Goal: Task Accomplishment & Management: Use online tool/utility

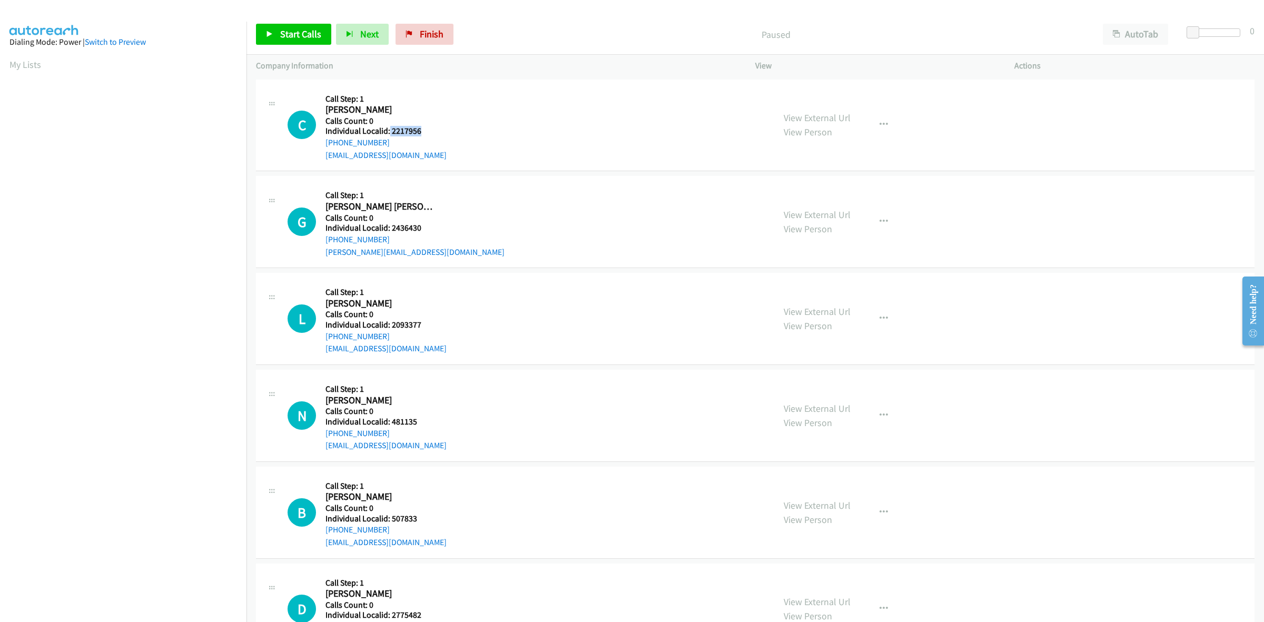
drag, startPoint x: 415, startPoint y: 129, endPoint x: 389, endPoint y: 129, distance: 25.8
click at [389, 129] on h5 "Individual Localid: 2217956" at bounding box center [386, 131] width 121 height 11
copy h5 "2217956"
drag, startPoint x: 404, startPoint y: 130, endPoint x: 15, endPoint y: 67, distance: 394.4
click at [15, 67] on link "My Lists" at bounding box center [25, 64] width 32 height 12
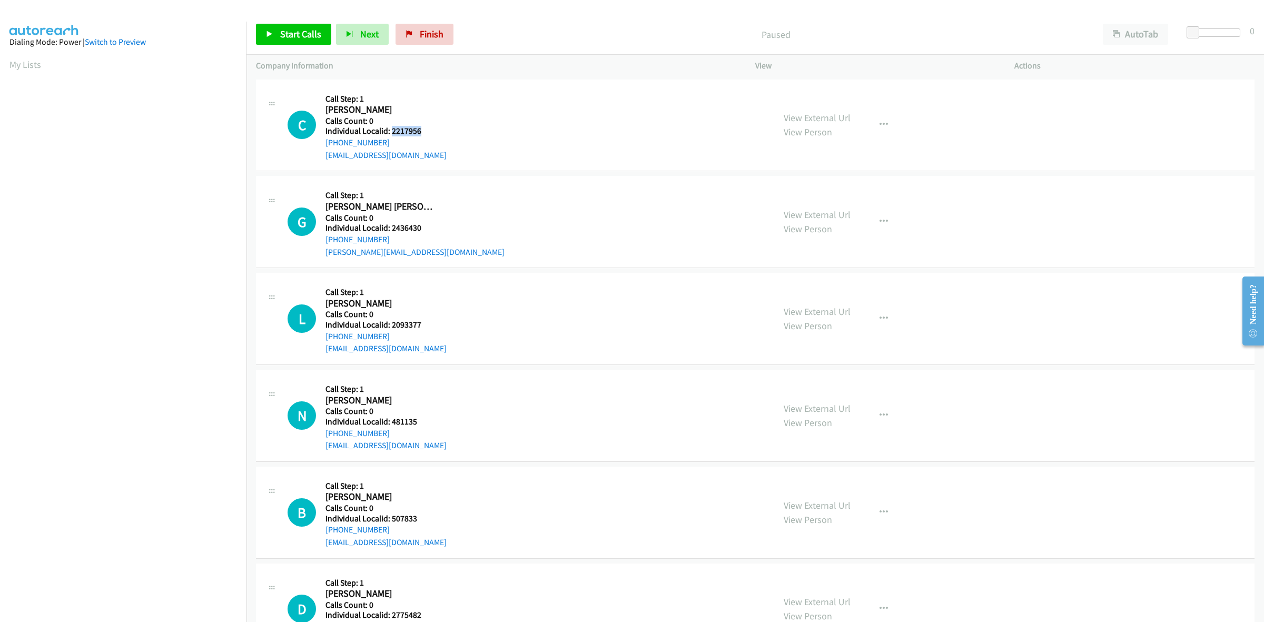
drag, startPoint x: 412, startPoint y: 128, endPoint x: 393, endPoint y: 129, distance: 19.5
click at [393, 129] on h5 "Individual Localid: 2217956" at bounding box center [386, 131] width 121 height 11
drag, startPoint x: 428, startPoint y: 127, endPoint x: 391, endPoint y: 133, distance: 37.9
click at [391, 133] on h5 "Individual Localid: 2217956" at bounding box center [386, 131] width 121 height 11
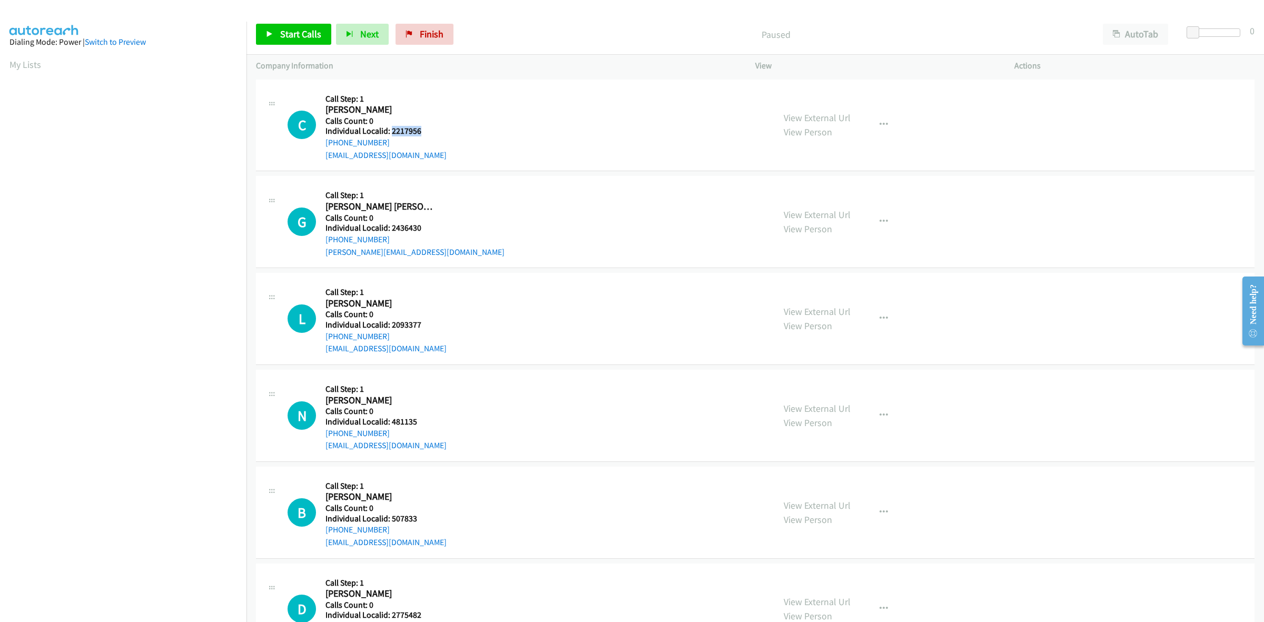
copy h5 "2217956"
drag, startPoint x: 387, startPoint y: 144, endPoint x: 320, endPoint y: 145, distance: 66.9
click at [320, 145] on div "C Callback Scheduled Call Step: 1 Chris Bryan America/New_York Calls Count: 0 I…" at bounding box center [526, 125] width 477 height 73
copy link "+1 724-518-5520"
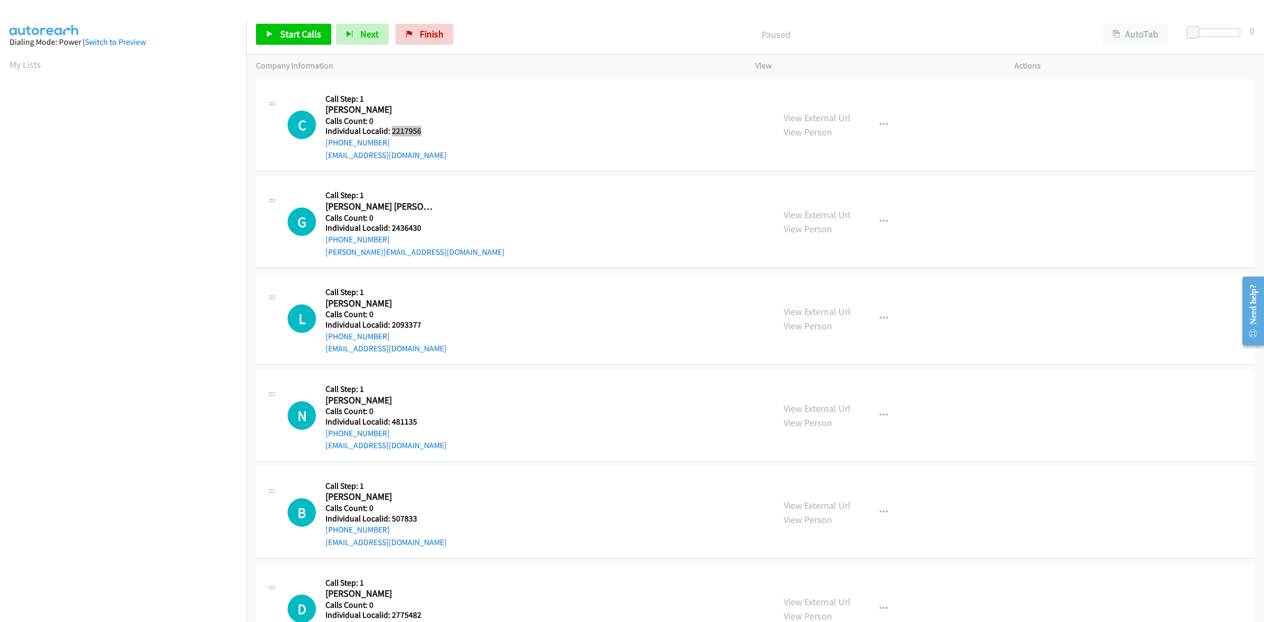
drag, startPoint x: 402, startPoint y: 130, endPoint x: 391, endPoint y: 130, distance: 10.5
click at [391, 130] on h5 "Individual Localid: 2217956" at bounding box center [386, 131] width 121 height 11
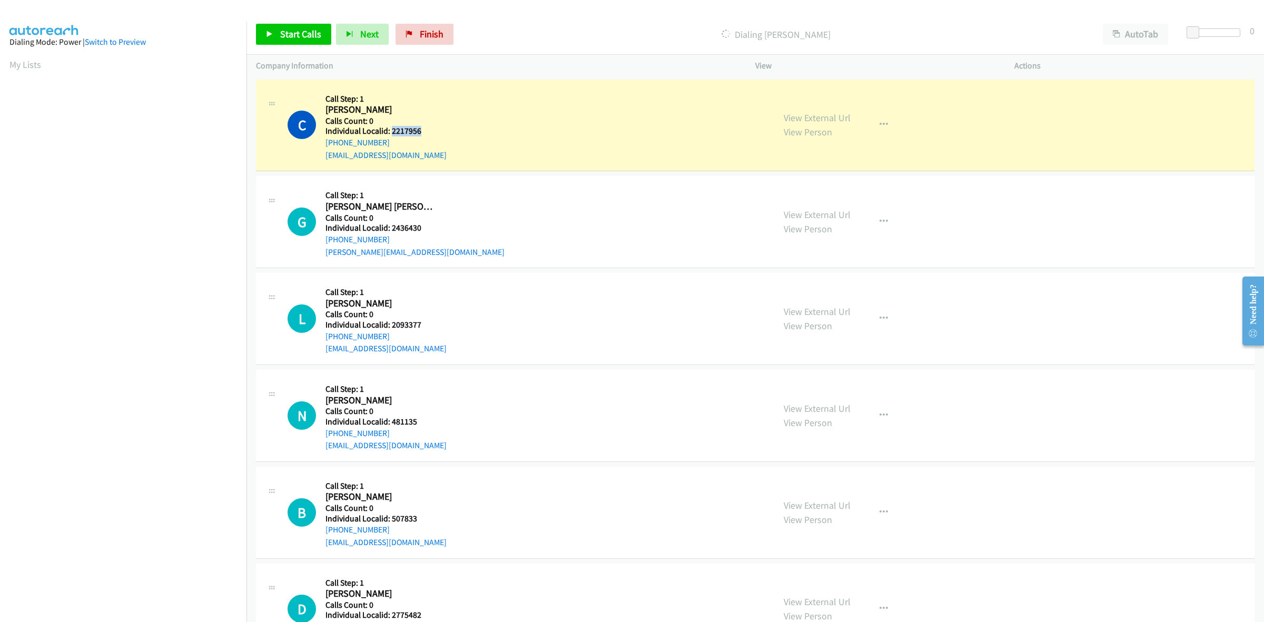
copy h5 "2217956"
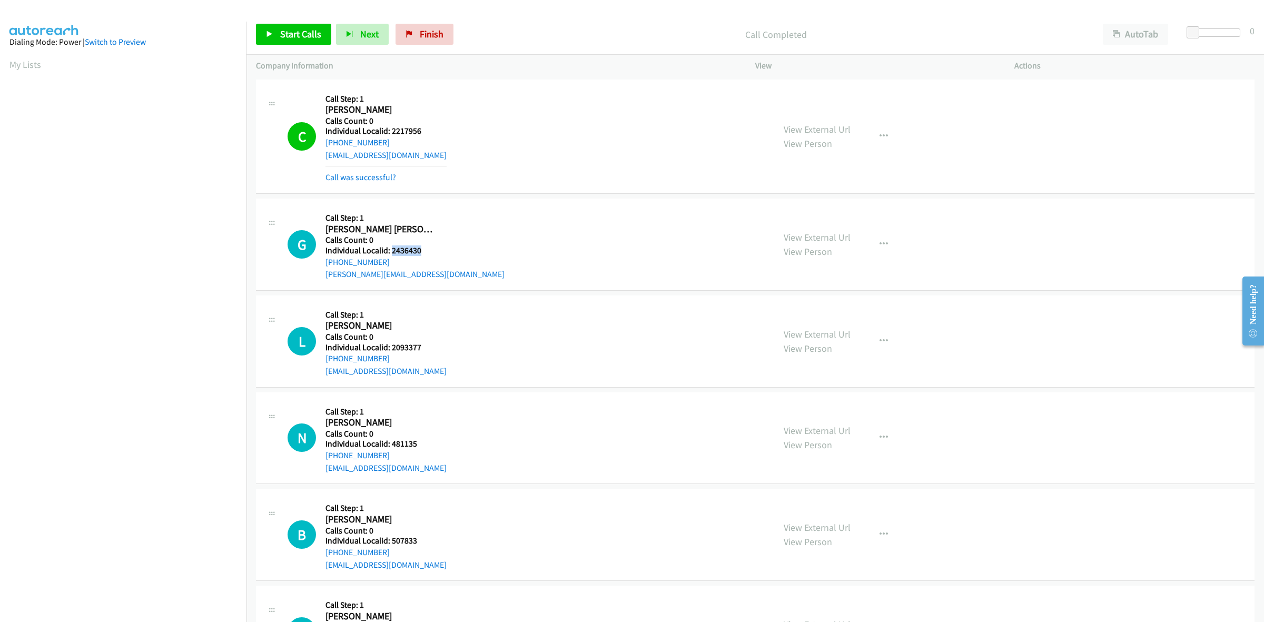
drag, startPoint x: 414, startPoint y: 246, endPoint x: 391, endPoint y: 251, distance: 22.6
click at [391, 251] on h5 "Individual Localid: 2436430" at bounding box center [415, 251] width 179 height 11
copy h5 "2436430"
drag, startPoint x: 382, startPoint y: 261, endPoint x: 322, endPoint y: 264, distance: 60.7
click at [322, 264] on div "G Callback Scheduled Call Step: 1 Gage Sadowski America/New_York Calls Count: 0…" at bounding box center [526, 244] width 477 height 73
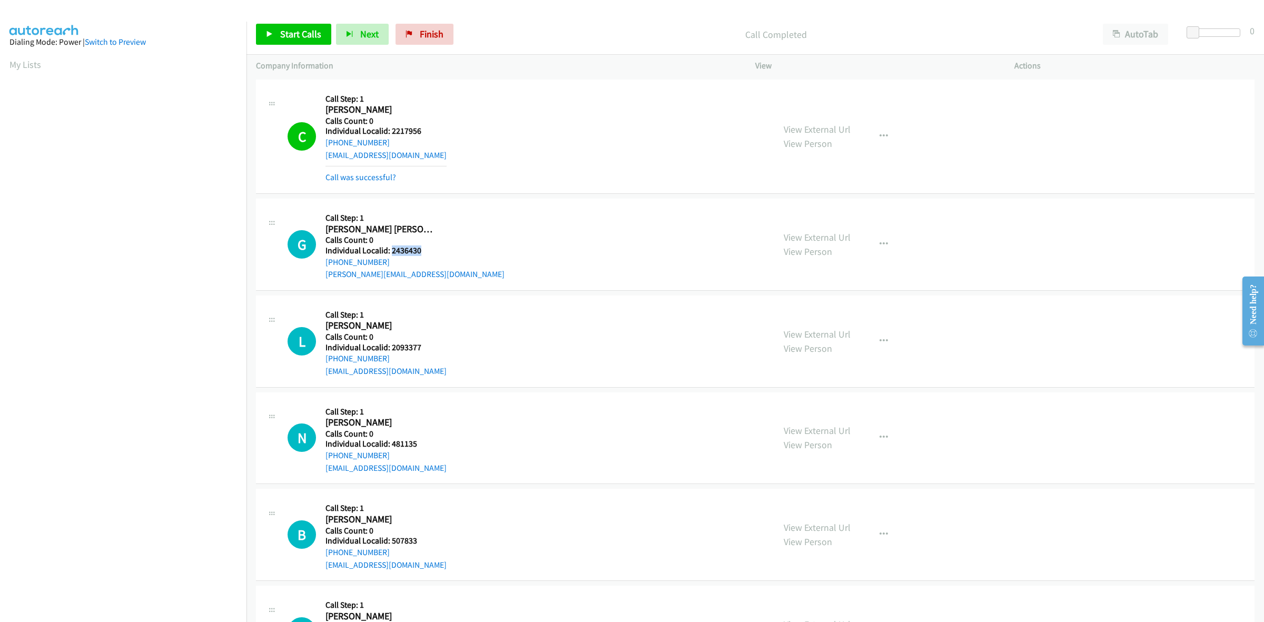
copy link "+1 419-376-7429"
drag, startPoint x: 424, startPoint y: 247, endPoint x: 390, endPoint y: 249, distance: 33.8
click at [390, 249] on h5 "Individual Localid: 2436430" at bounding box center [415, 251] width 179 height 11
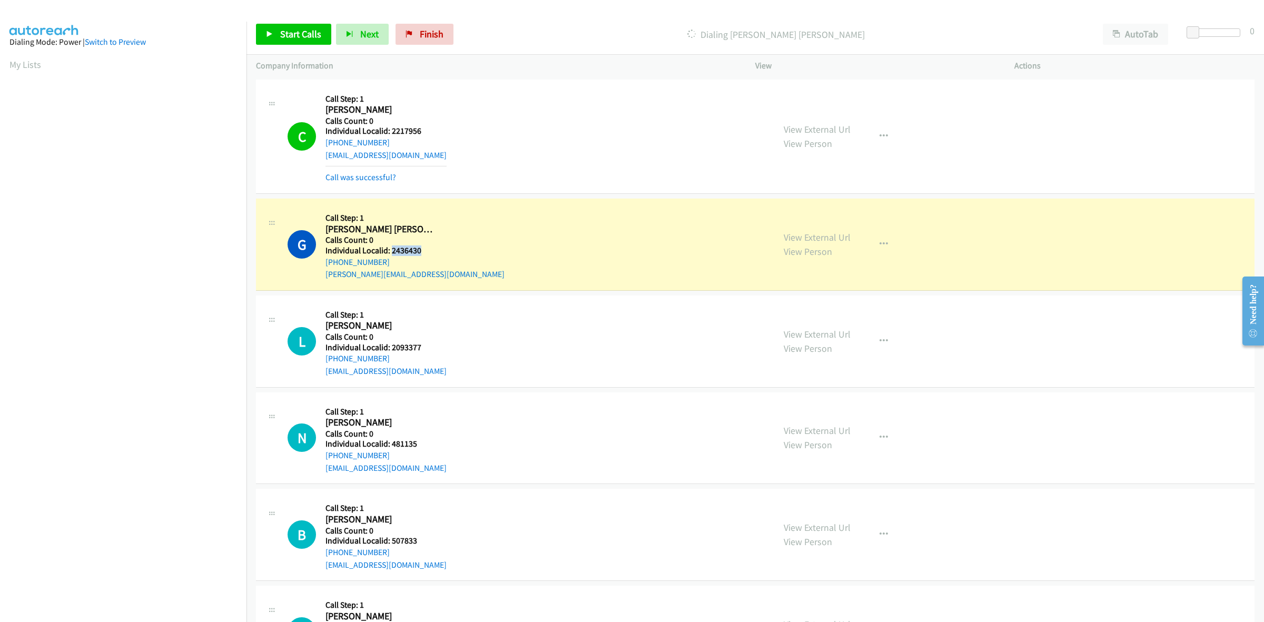
copy h5 "2436430"
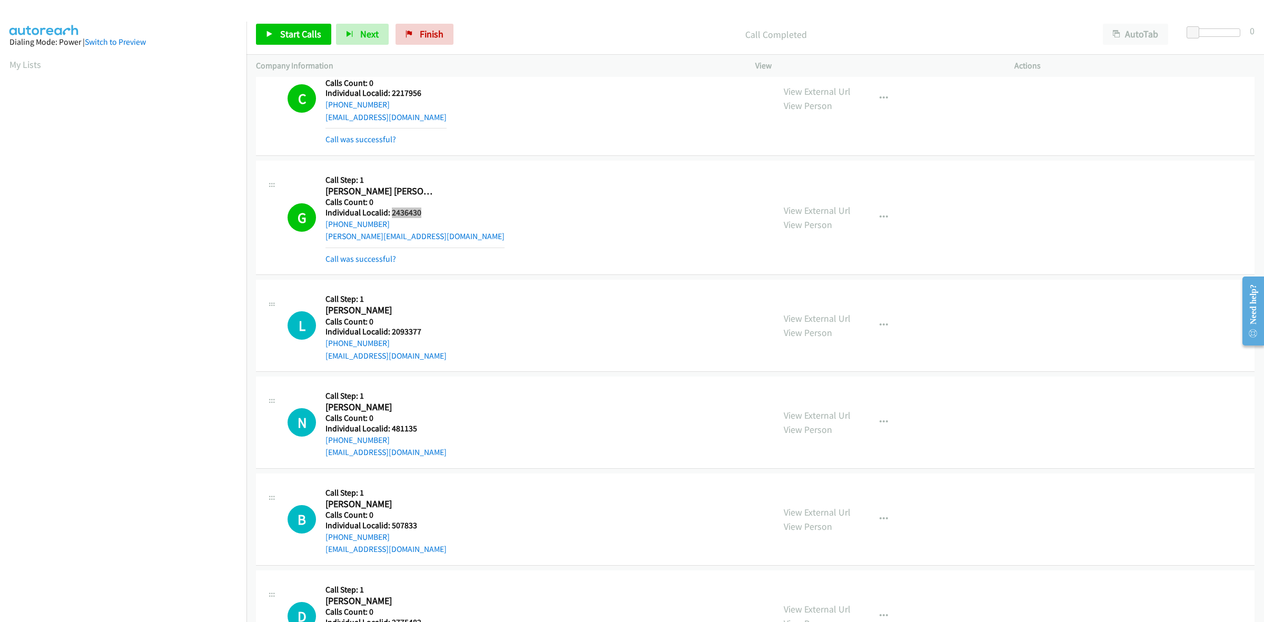
scroll to position [230, 0]
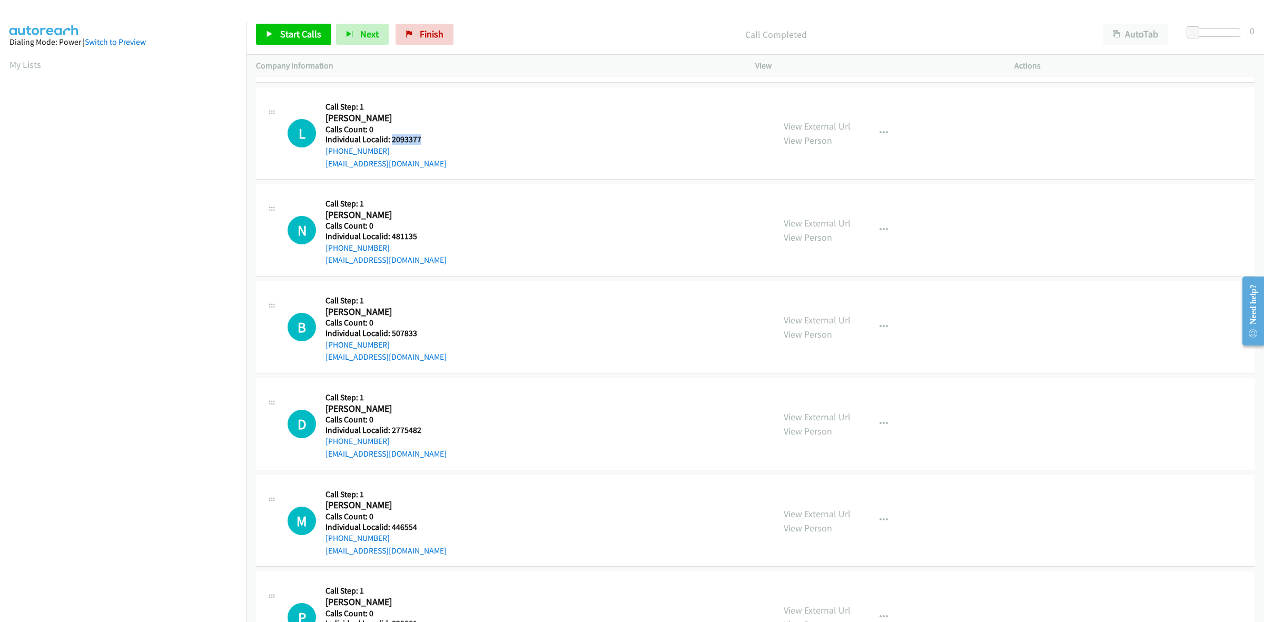
drag, startPoint x: 425, startPoint y: 139, endPoint x: 390, endPoint y: 140, distance: 35.3
click at [390, 140] on h5 "Individual Localid: 2093377" at bounding box center [386, 139] width 121 height 11
copy h5 "2093377"
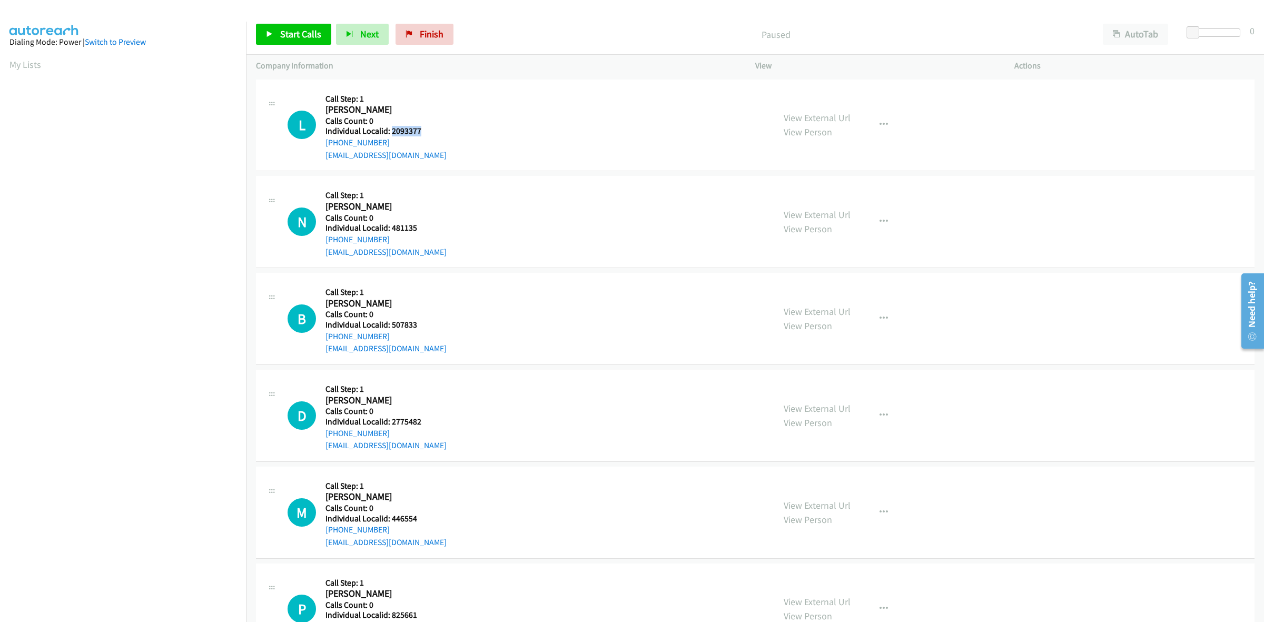
drag, startPoint x: 427, startPoint y: 132, endPoint x: 391, endPoint y: 133, distance: 36.4
click at [391, 133] on h5 "Individual Localid: 2093377" at bounding box center [386, 131] width 121 height 11
copy h5 "2093377"
drag, startPoint x: 388, startPoint y: 143, endPoint x: 324, endPoint y: 144, distance: 64.3
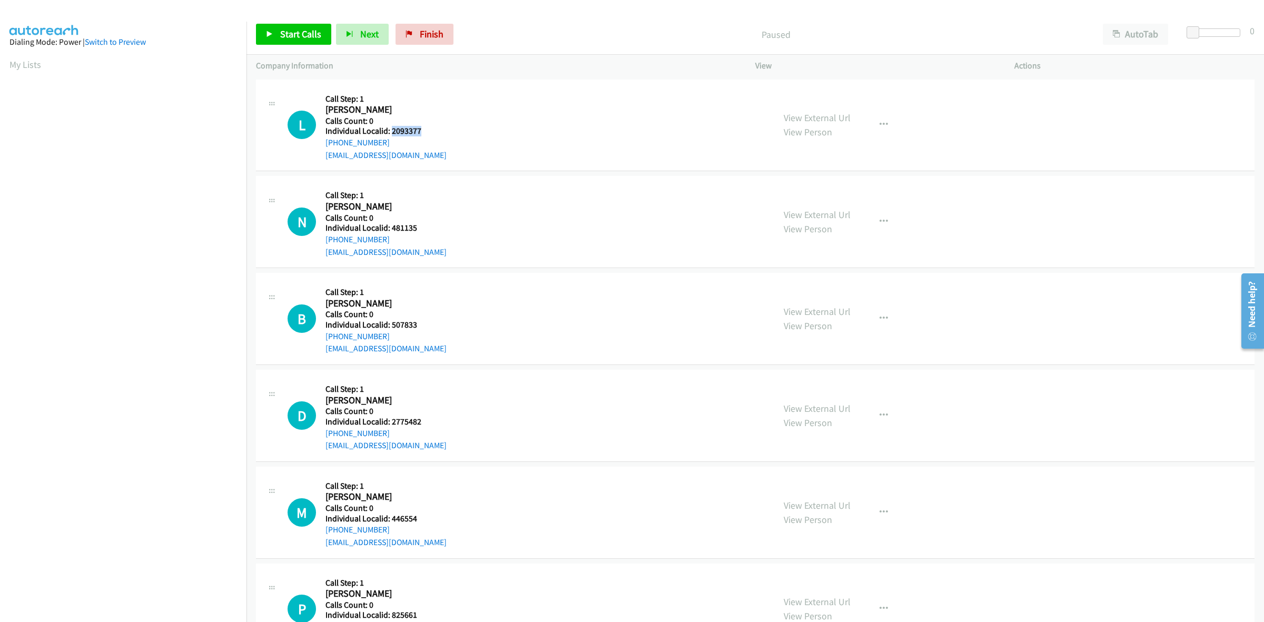
click at [324, 144] on div "L Callback Scheduled Call Step: 1 [PERSON_NAME] America/New_York Calls Count: 0…" at bounding box center [526, 125] width 477 height 73
copy link "[PHONE_NUMBER]"
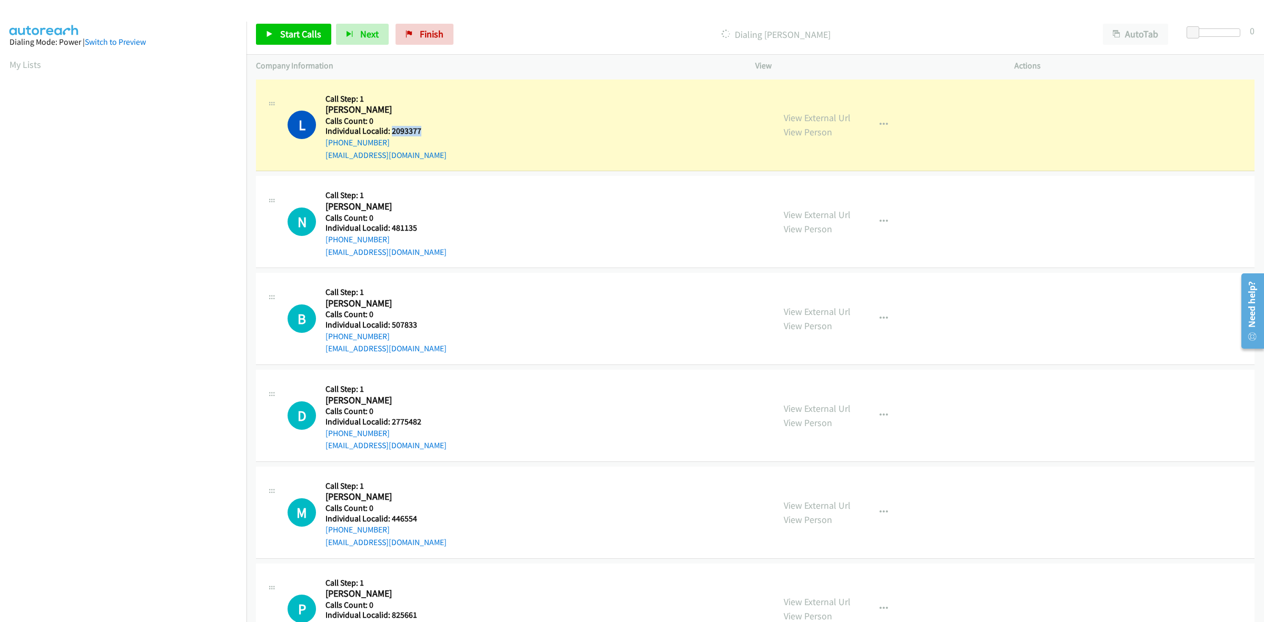
drag, startPoint x: 421, startPoint y: 131, endPoint x: 391, endPoint y: 128, distance: 30.7
click at [391, 128] on h5 "Individual Localid: 2093377" at bounding box center [386, 131] width 121 height 11
copy h5 "2093377"
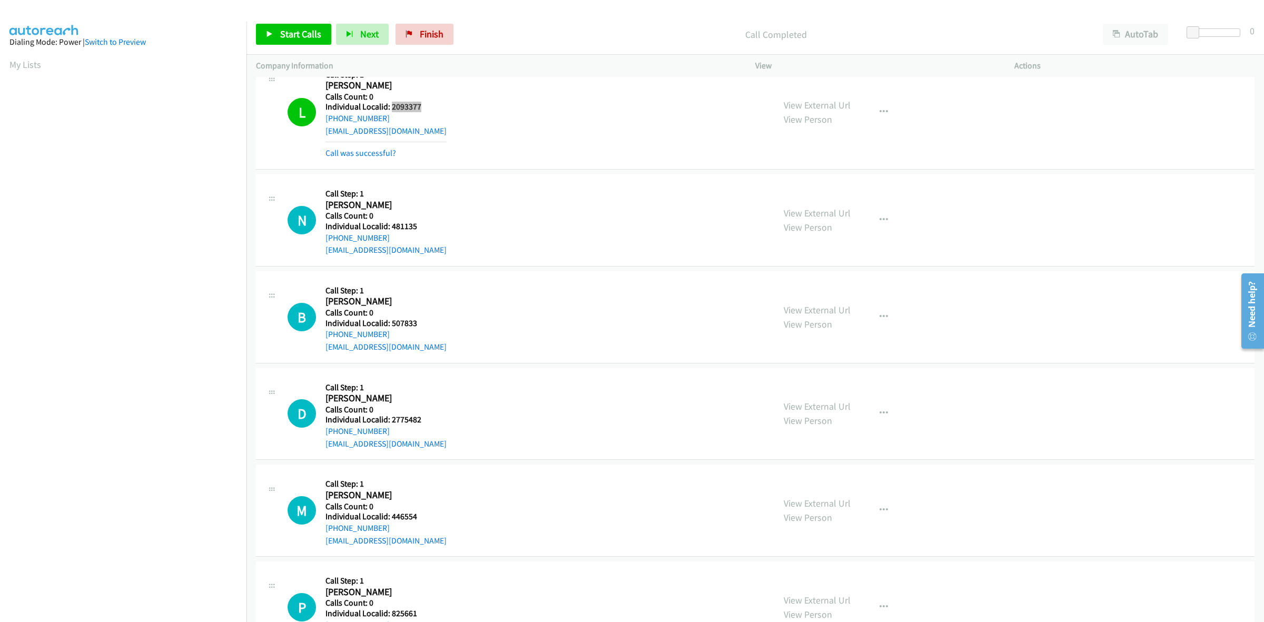
scroll to position [99, 0]
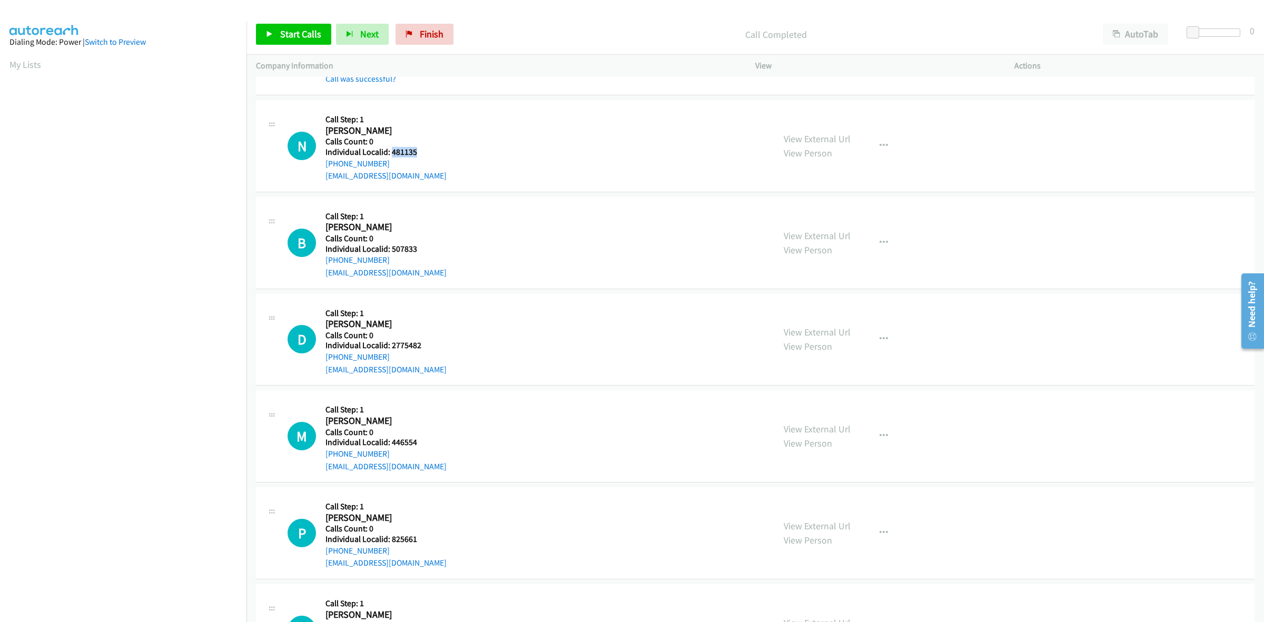
drag, startPoint x: 411, startPoint y: 152, endPoint x: 391, endPoint y: 153, distance: 20.1
click at [391, 153] on h5 "Individual Localid: 481135" at bounding box center [386, 152] width 121 height 11
copy h5 "481135"
drag, startPoint x: 391, startPoint y: 161, endPoint x: 322, endPoint y: 166, distance: 68.7
click at [322, 166] on div "N Callback Scheduled Call Step: 1 [PERSON_NAME] America/New_York Calls Count: 0…" at bounding box center [526, 146] width 477 height 73
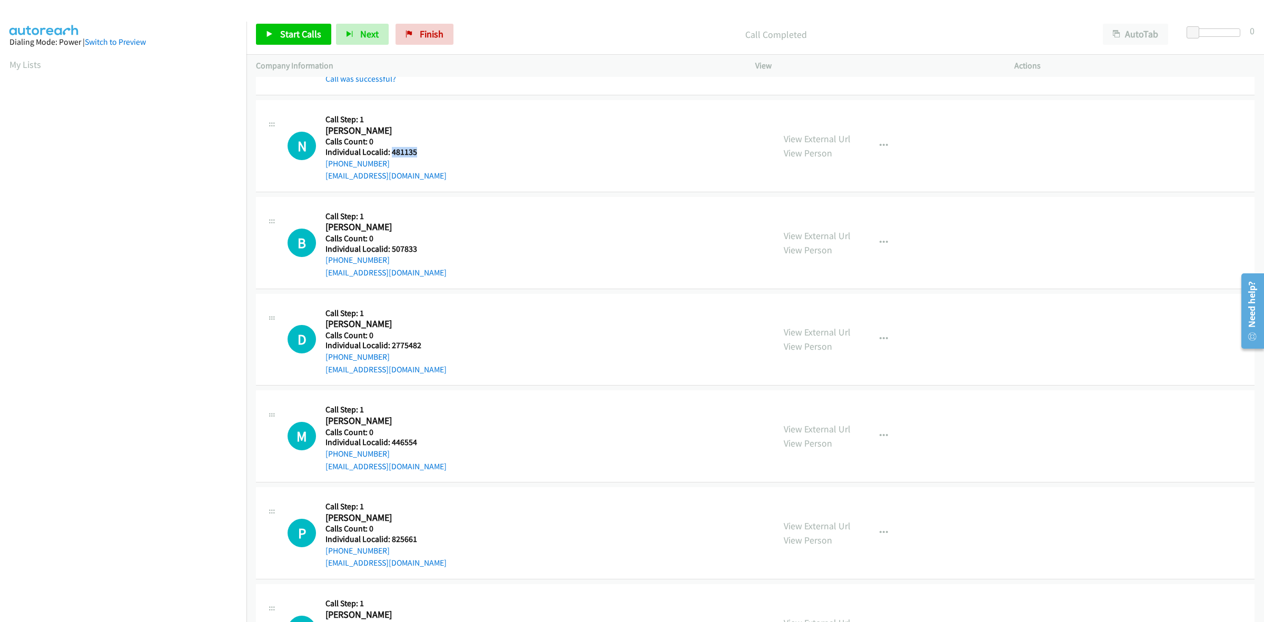
copy link "[PHONE_NUMBER]"
drag, startPoint x: 420, startPoint y: 154, endPoint x: 391, endPoint y: 156, distance: 29.1
click at [391, 156] on h5 "Individual Localid: 481135" at bounding box center [386, 152] width 121 height 11
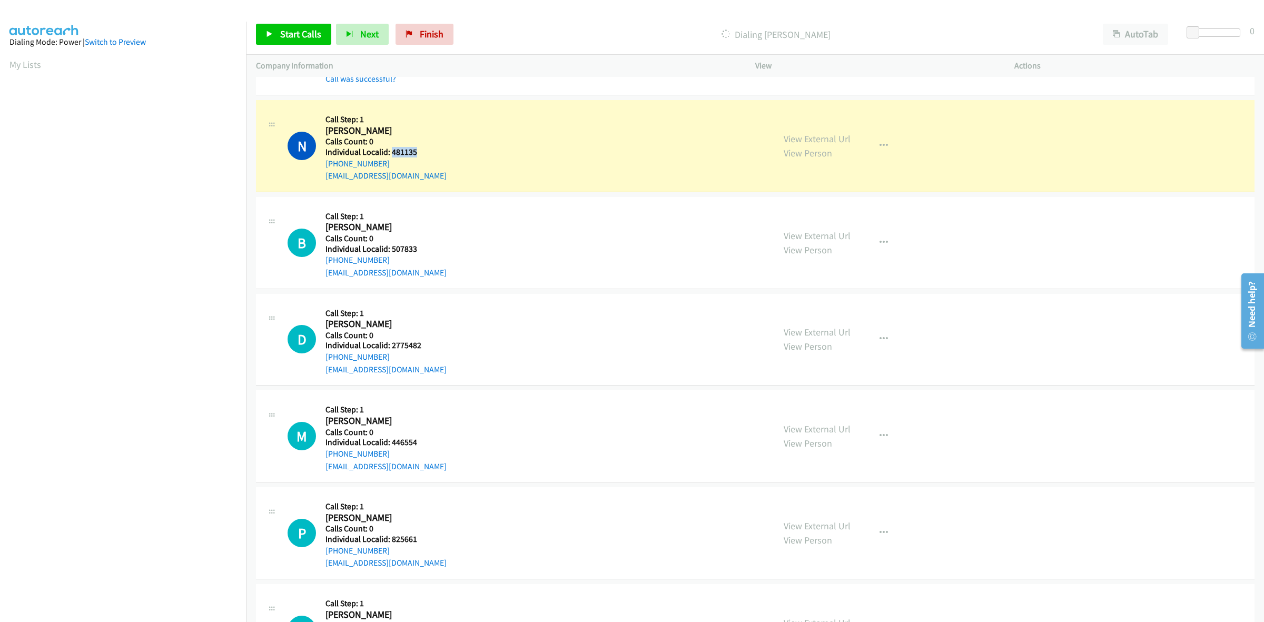
copy h5 "481135"
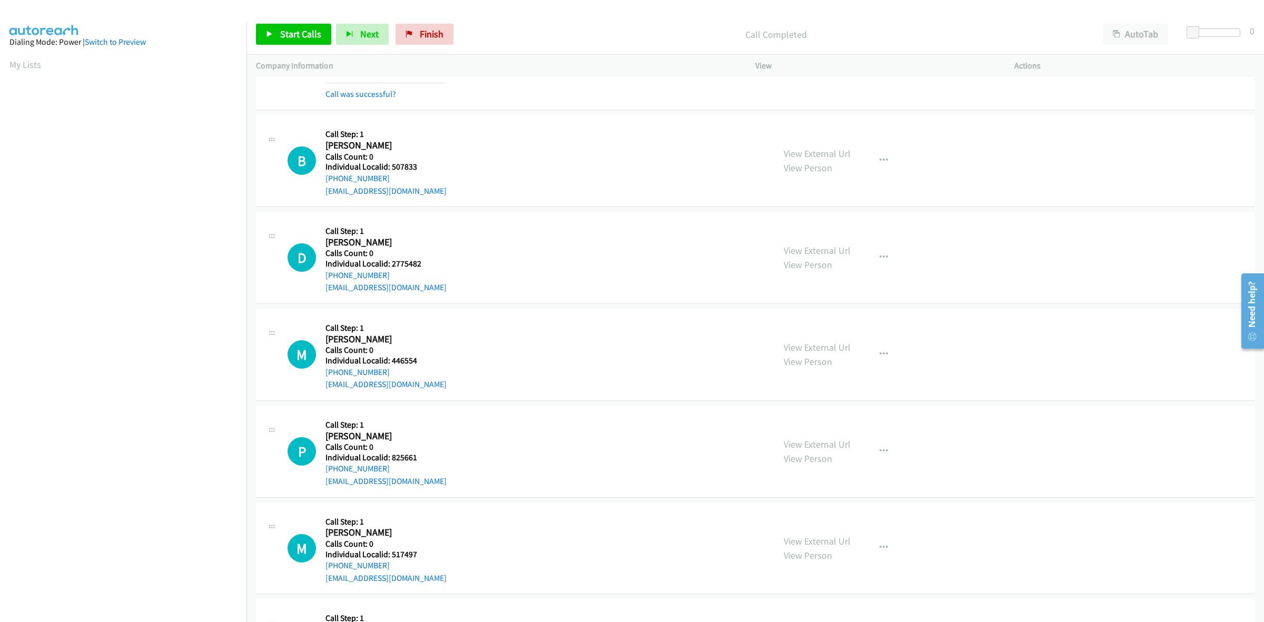
scroll to position [214, 0]
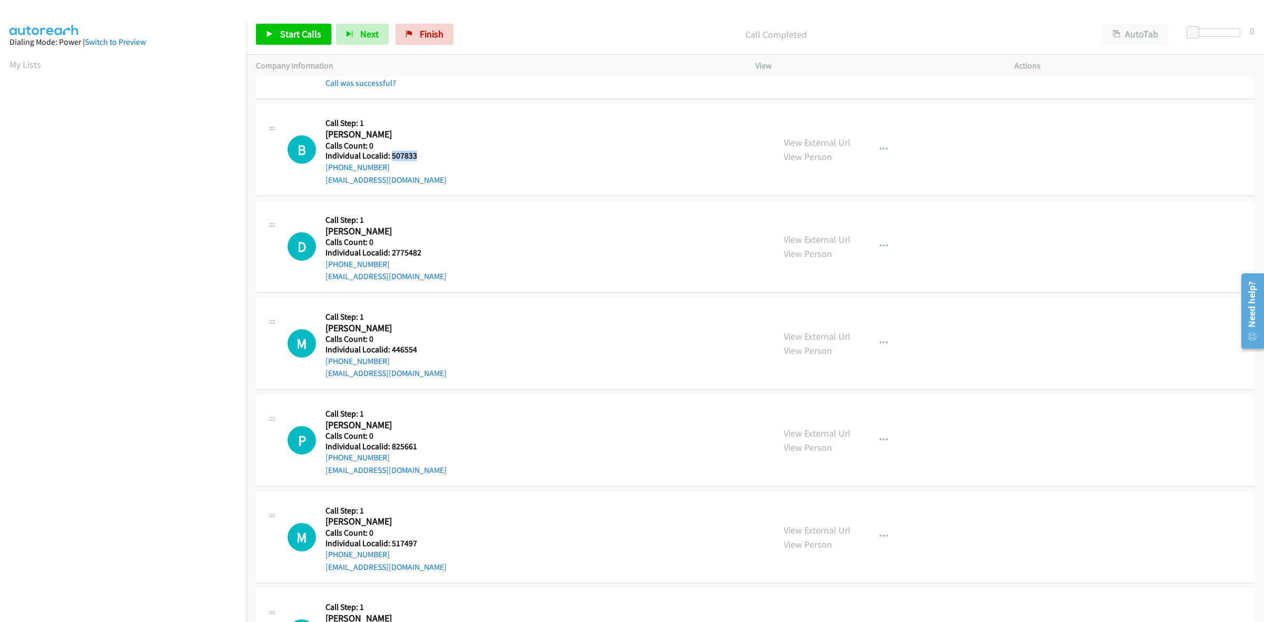
drag, startPoint x: 402, startPoint y: 154, endPoint x: 390, endPoint y: 156, distance: 11.9
click at [390, 156] on h5 "Individual Localid: 507833" at bounding box center [386, 156] width 121 height 11
copy h5 "507833"
drag, startPoint x: 386, startPoint y: 169, endPoint x: 323, endPoint y: 170, distance: 63.2
click at [323, 170] on div "B Callback Scheduled Call Step: 1 [PERSON_NAME] America/New_York Calls Count: 0…" at bounding box center [526, 149] width 477 height 73
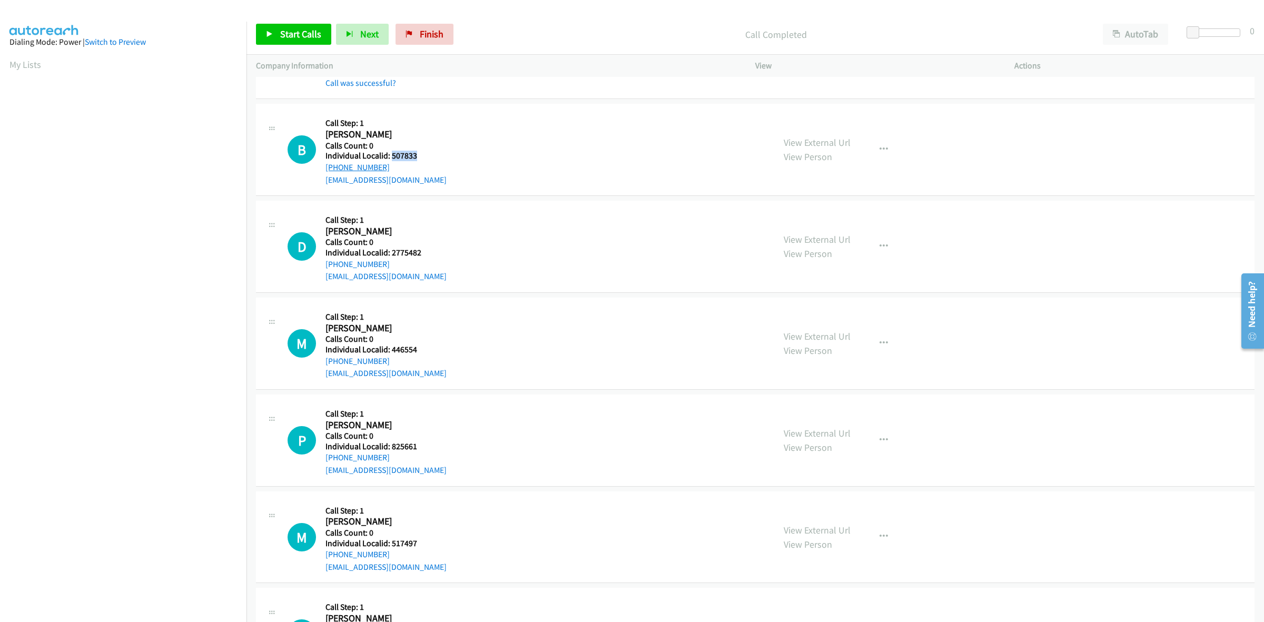
copy link "[PHONE_NUMBER]"
drag, startPoint x: 408, startPoint y: 156, endPoint x: 391, endPoint y: 156, distance: 17.4
click at [391, 156] on h5 "Individual Localid: 507833" at bounding box center [386, 156] width 121 height 11
copy h5 "507833"
